Goal: Task Accomplishment & Management: Use online tool/utility

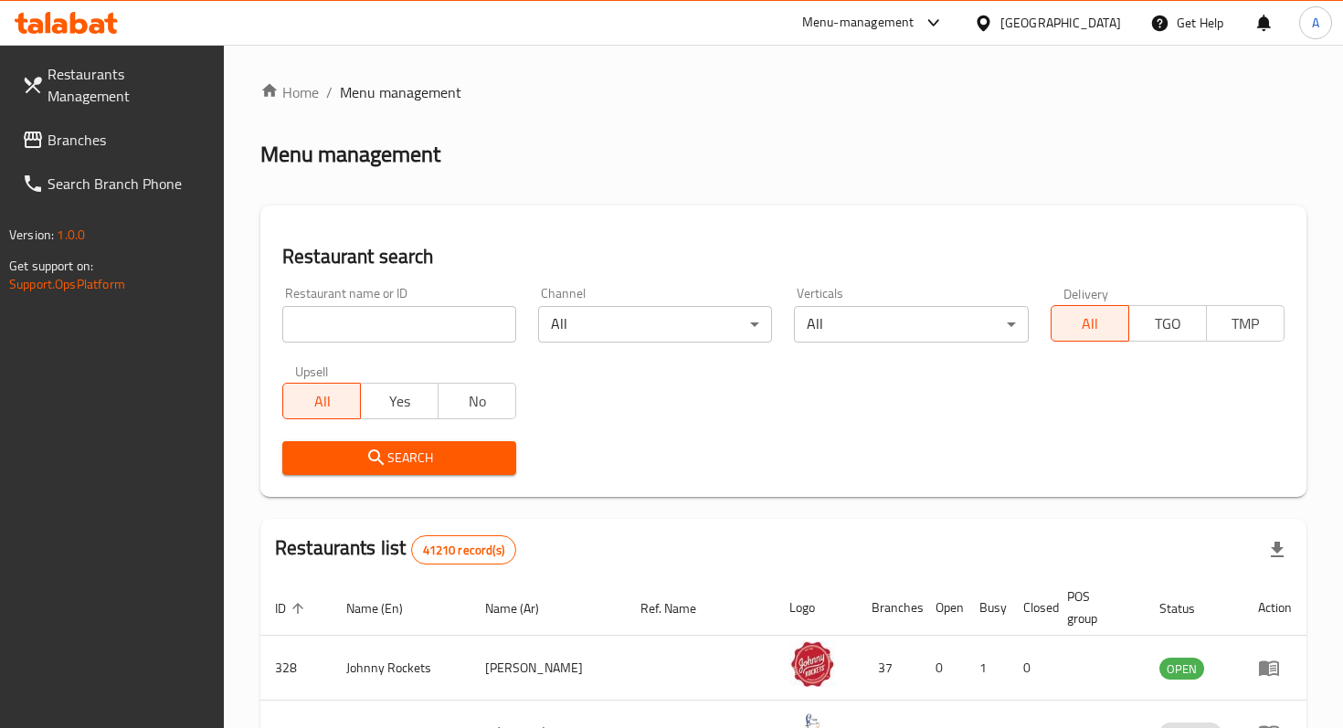
click at [417, 315] on input "search" at bounding box center [399, 324] width 234 height 37
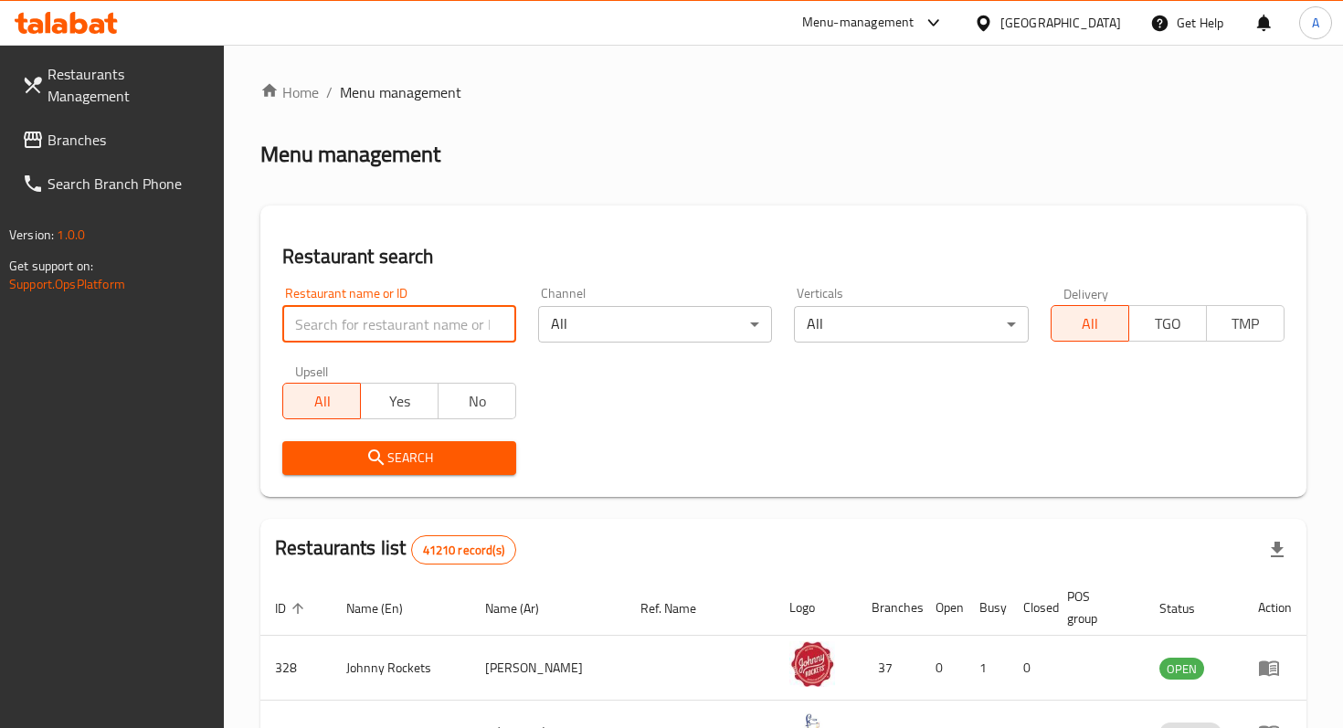
type input "maiz tacos"
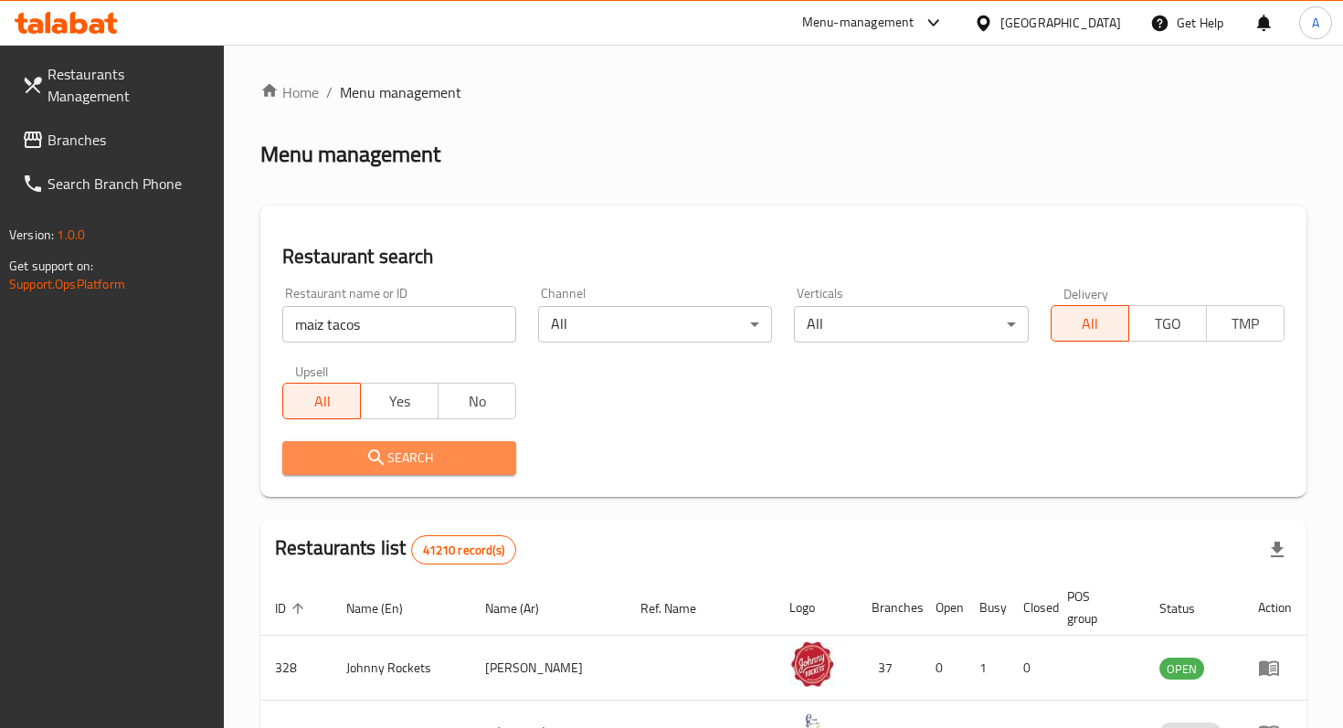
click at [415, 463] on span "Search" at bounding box center [399, 458] width 205 height 23
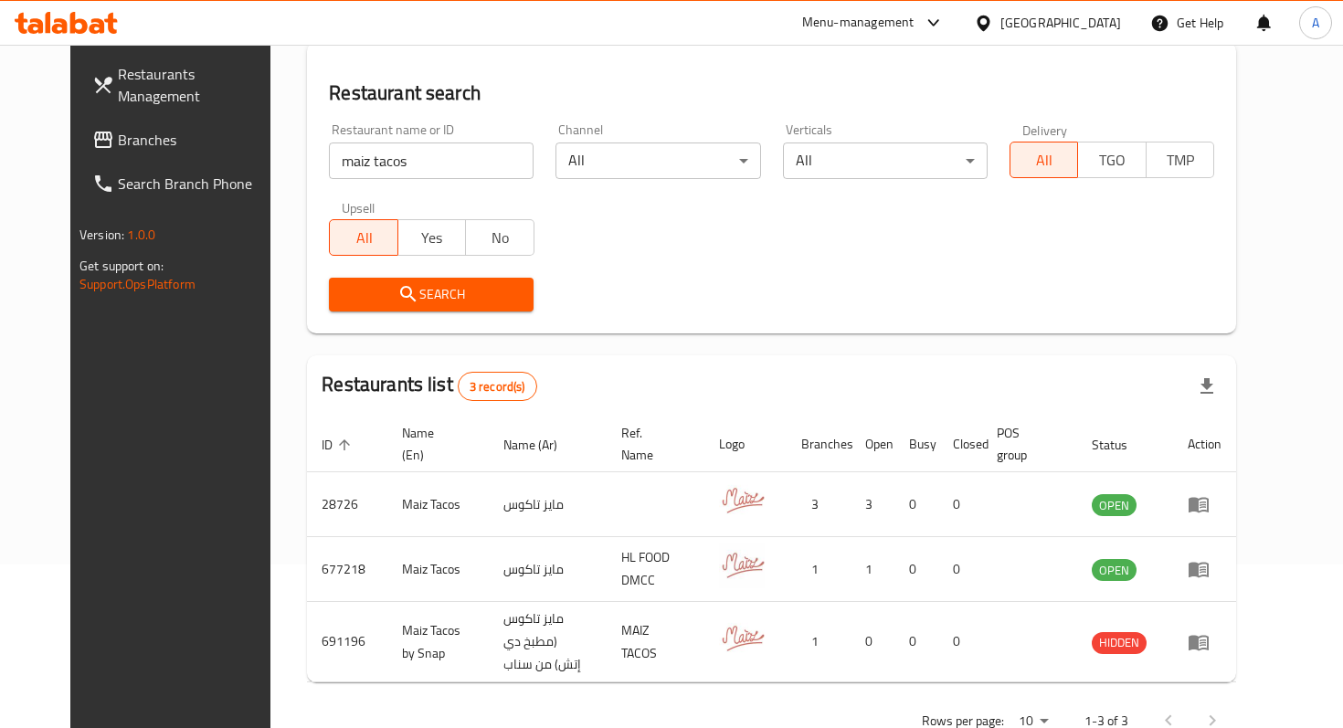
scroll to position [202, 0]
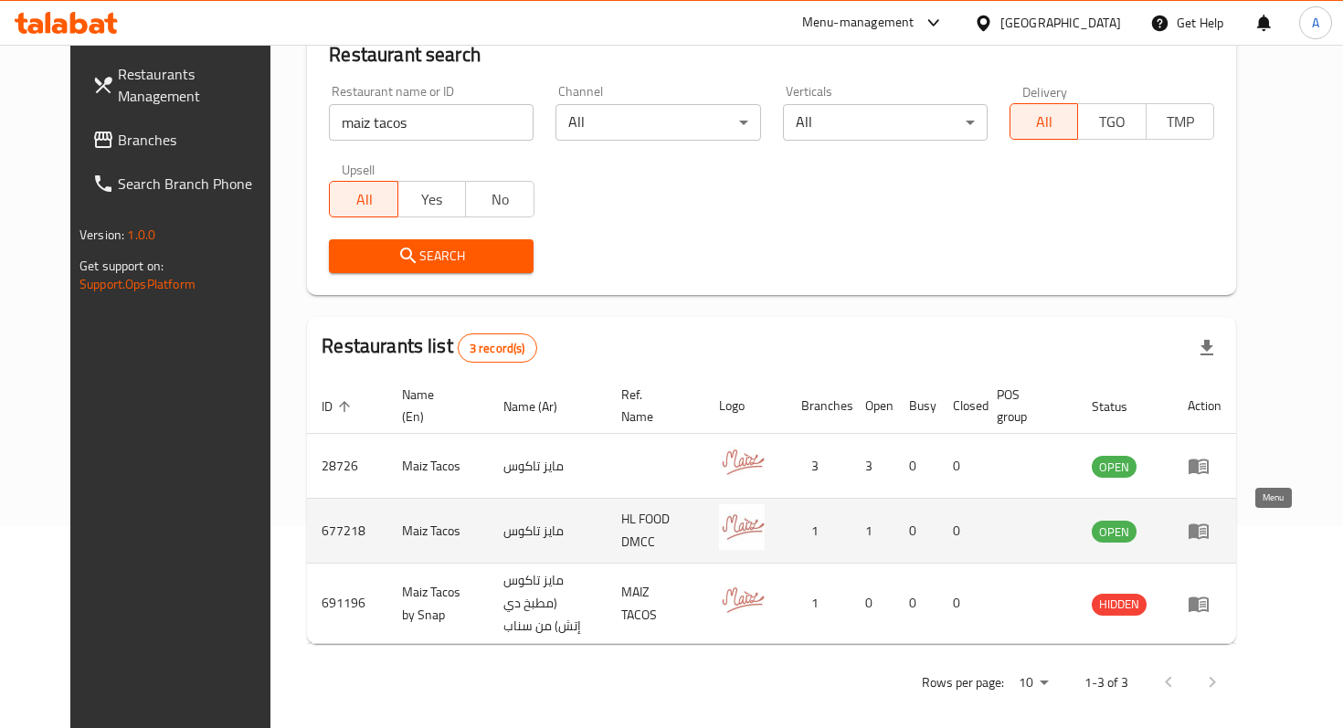
click at [1208, 532] on icon "enhanced table" at bounding box center [1198, 532] width 20 height 16
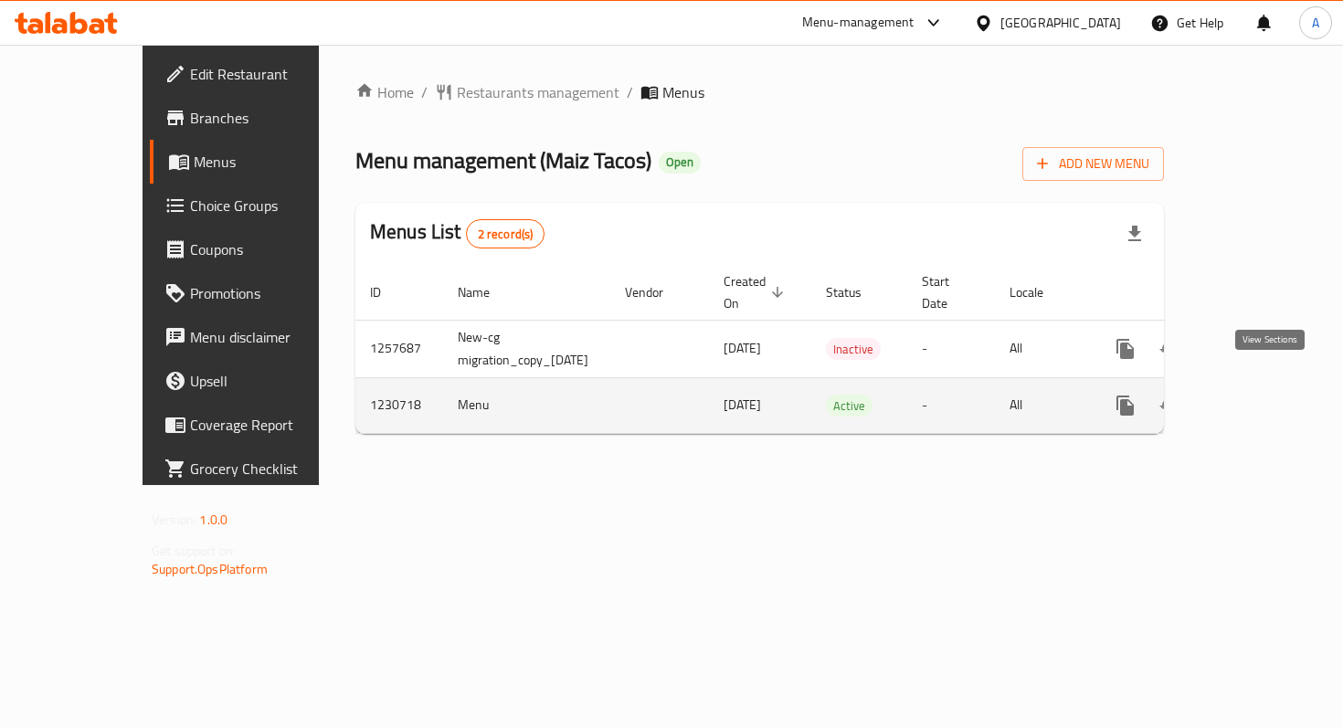
click at [1265, 397] on icon "enhanced table" at bounding box center [1257, 405] width 16 height 16
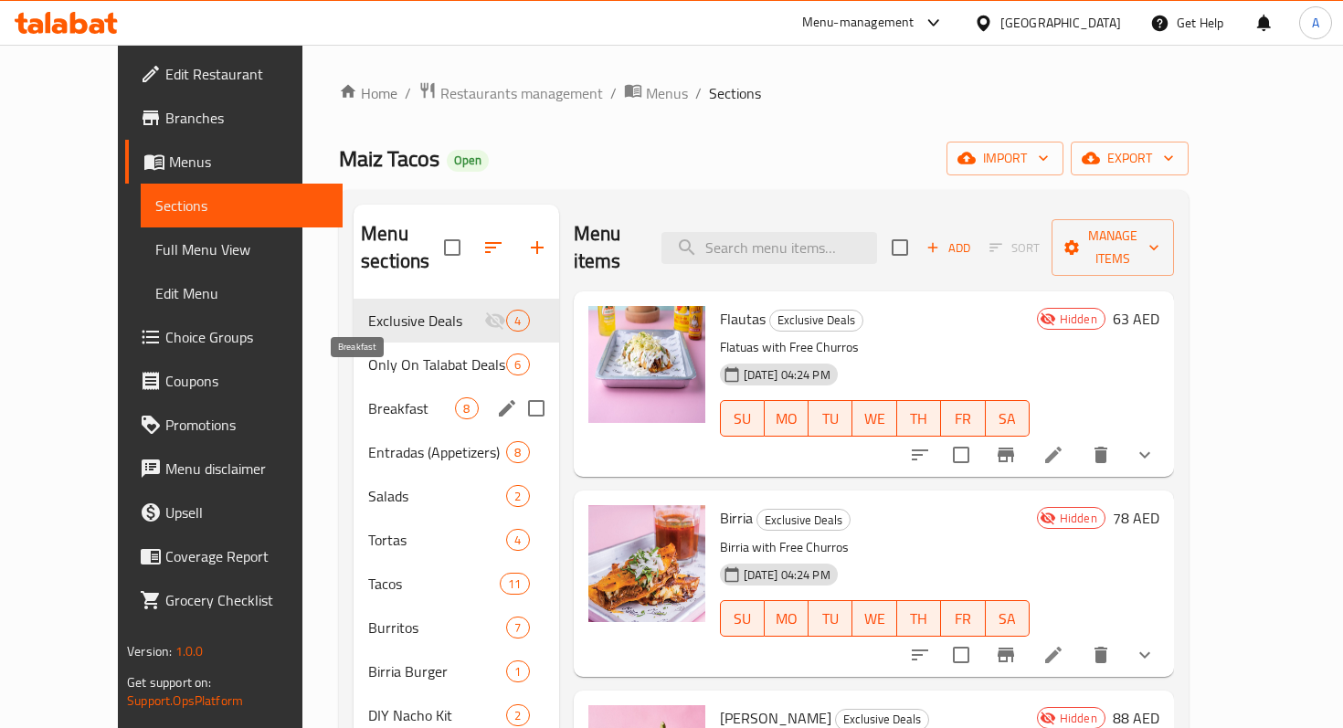
click at [387, 397] on span "Breakfast" at bounding box center [411, 408] width 87 height 22
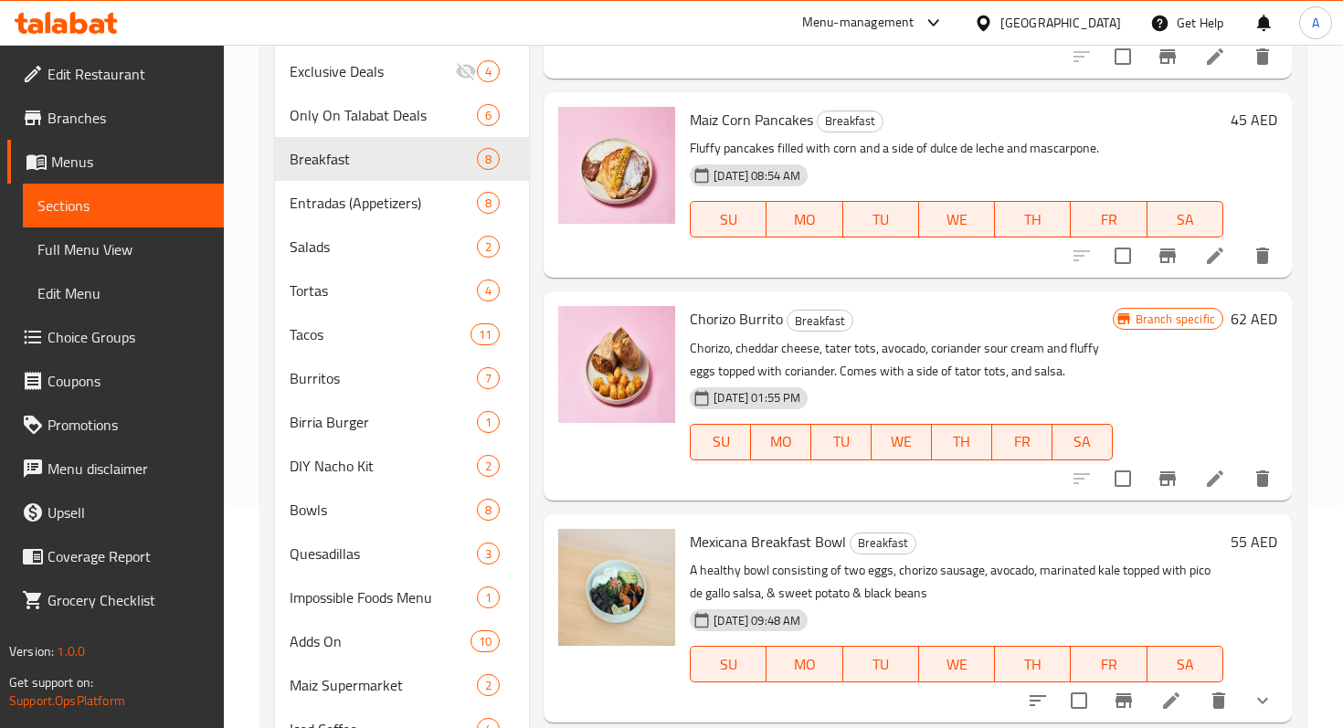
scroll to position [856, 0]
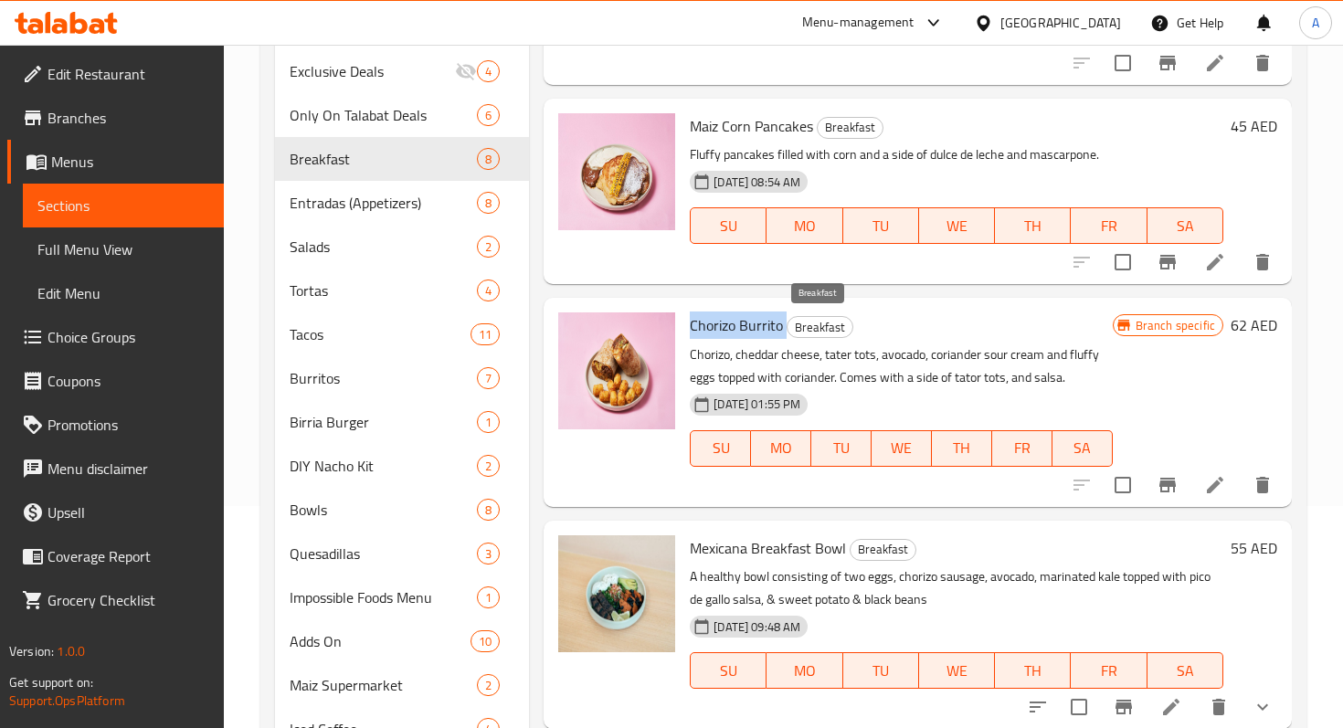
drag, startPoint x: 688, startPoint y: 325, endPoint x: 785, endPoint y: 334, distance: 97.2
click at [785, 334] on div "Chorizo Burrito Breakfast Chorizo, cheddar cheese, tater tots, avocado, coriand…" at bounding box center [900, 402] width 437 height 194
click at [899, 334] on h6 "Chorizo Burrito Breakfast" at bounding box center [901, 325] width 422 height 26
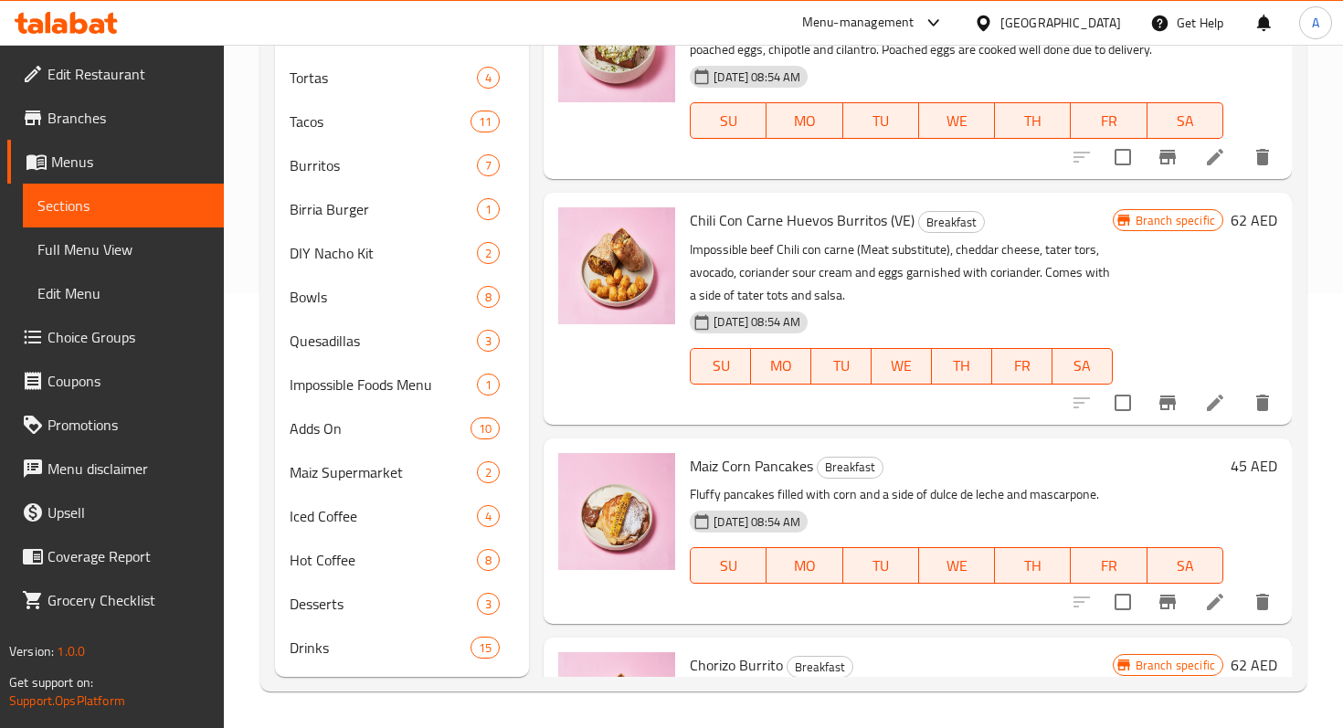
scroll to position [302, 0]
